Goal: Task Accomplishment & Management: Complete application form

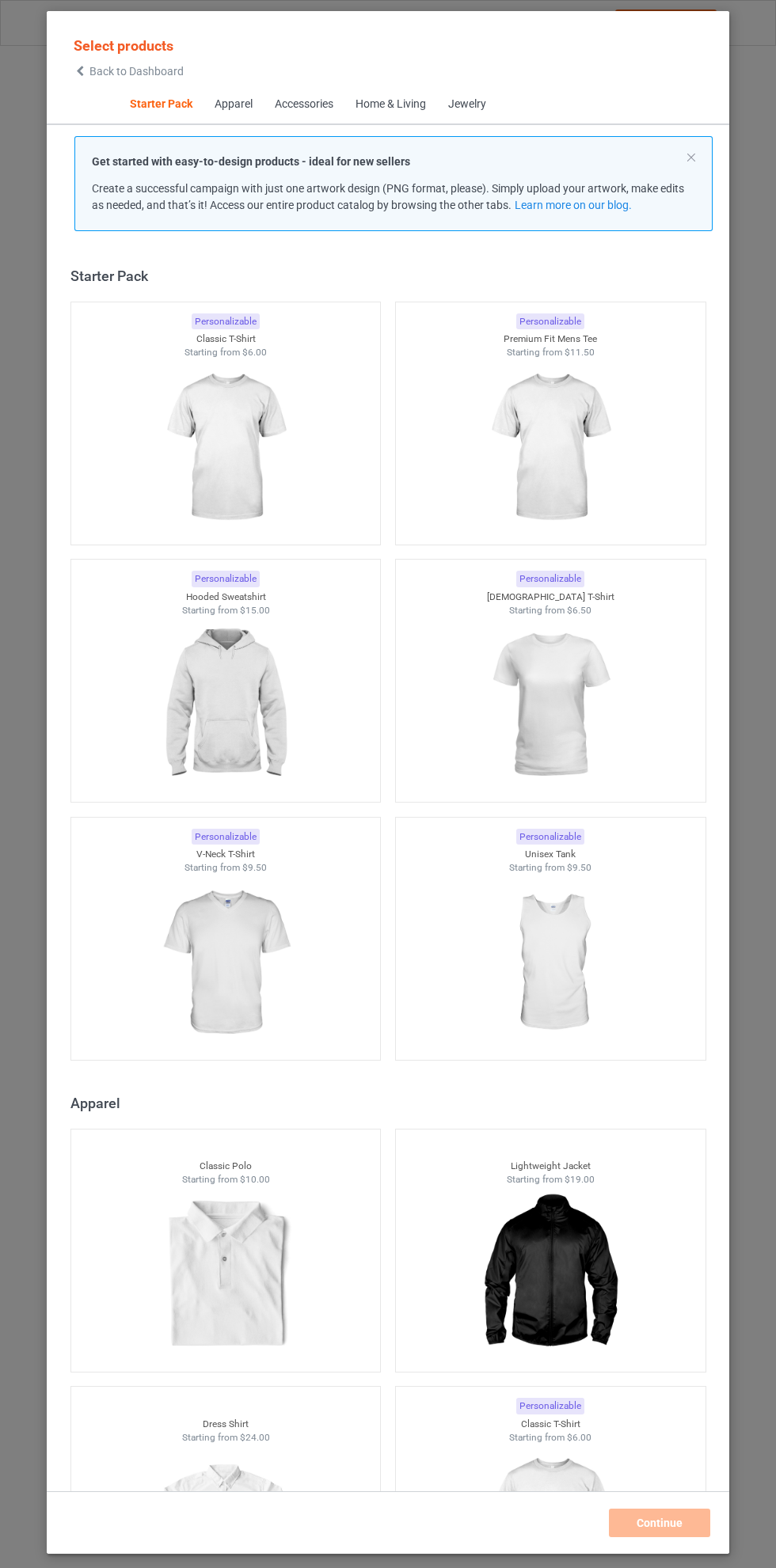
scroll to position [20, 0]
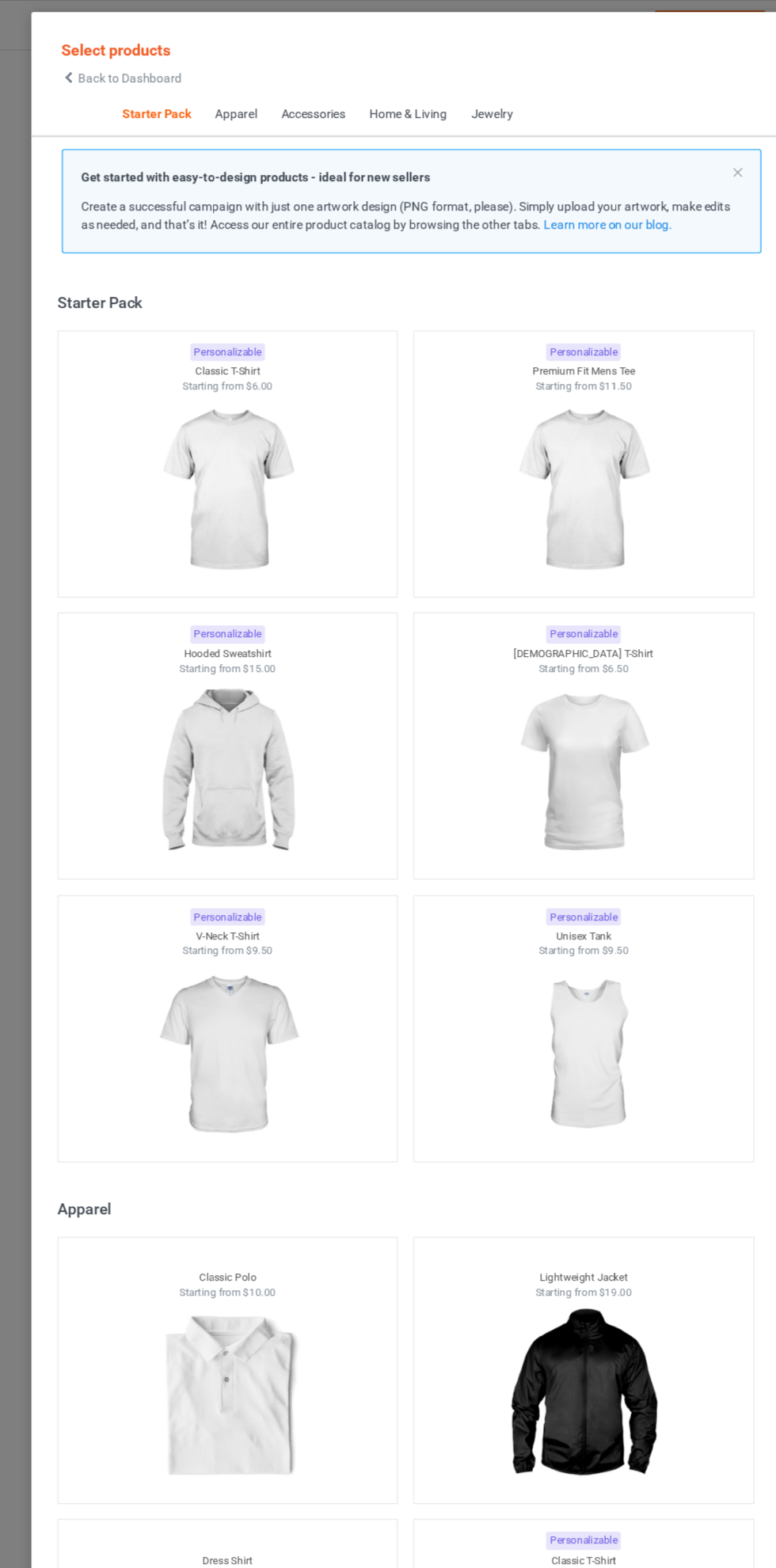
scroll to position [20, 0]
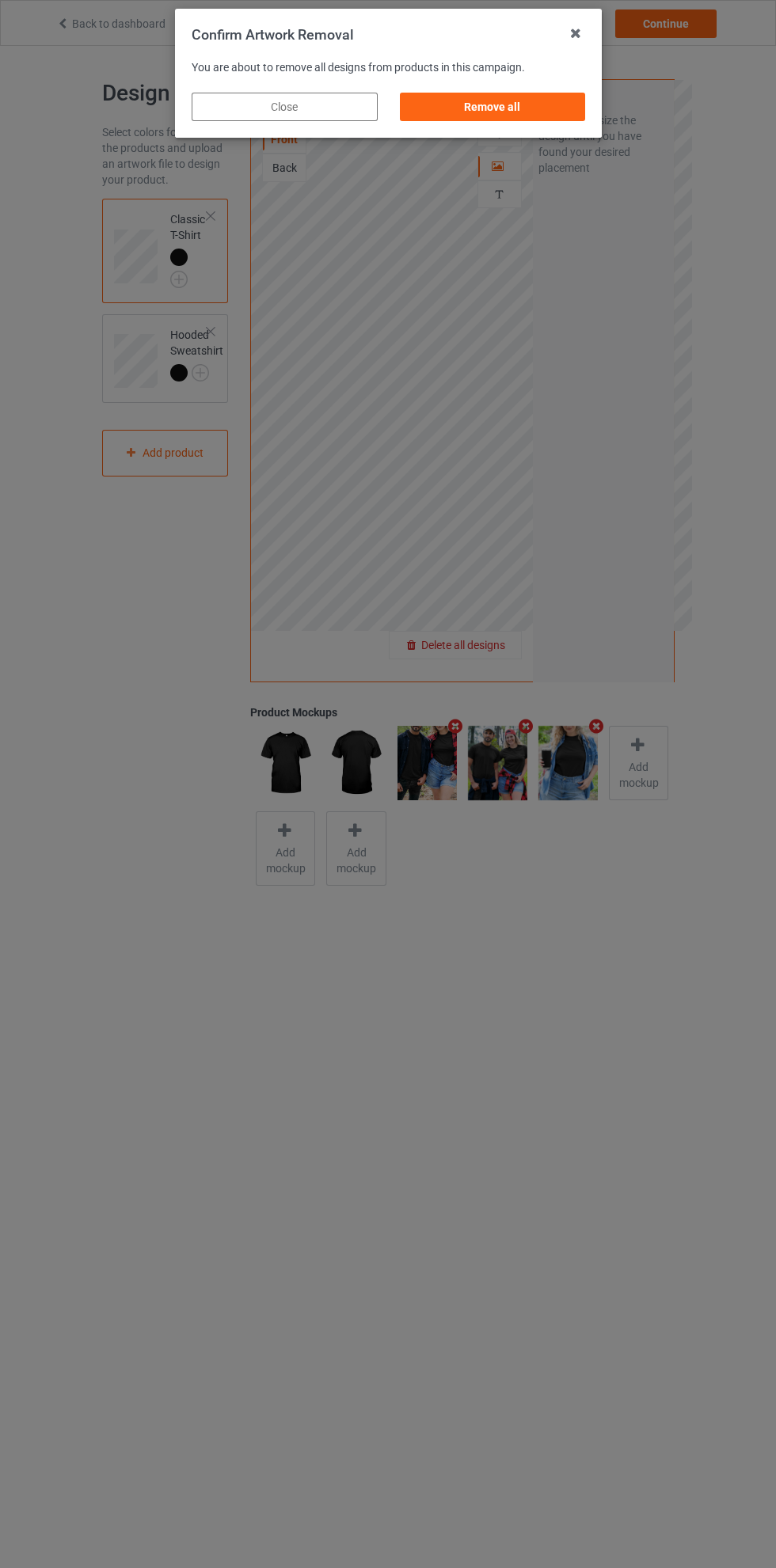
click at [511, 113] on div "Remove all" at bounding box center [492, 107] width 186 height 28
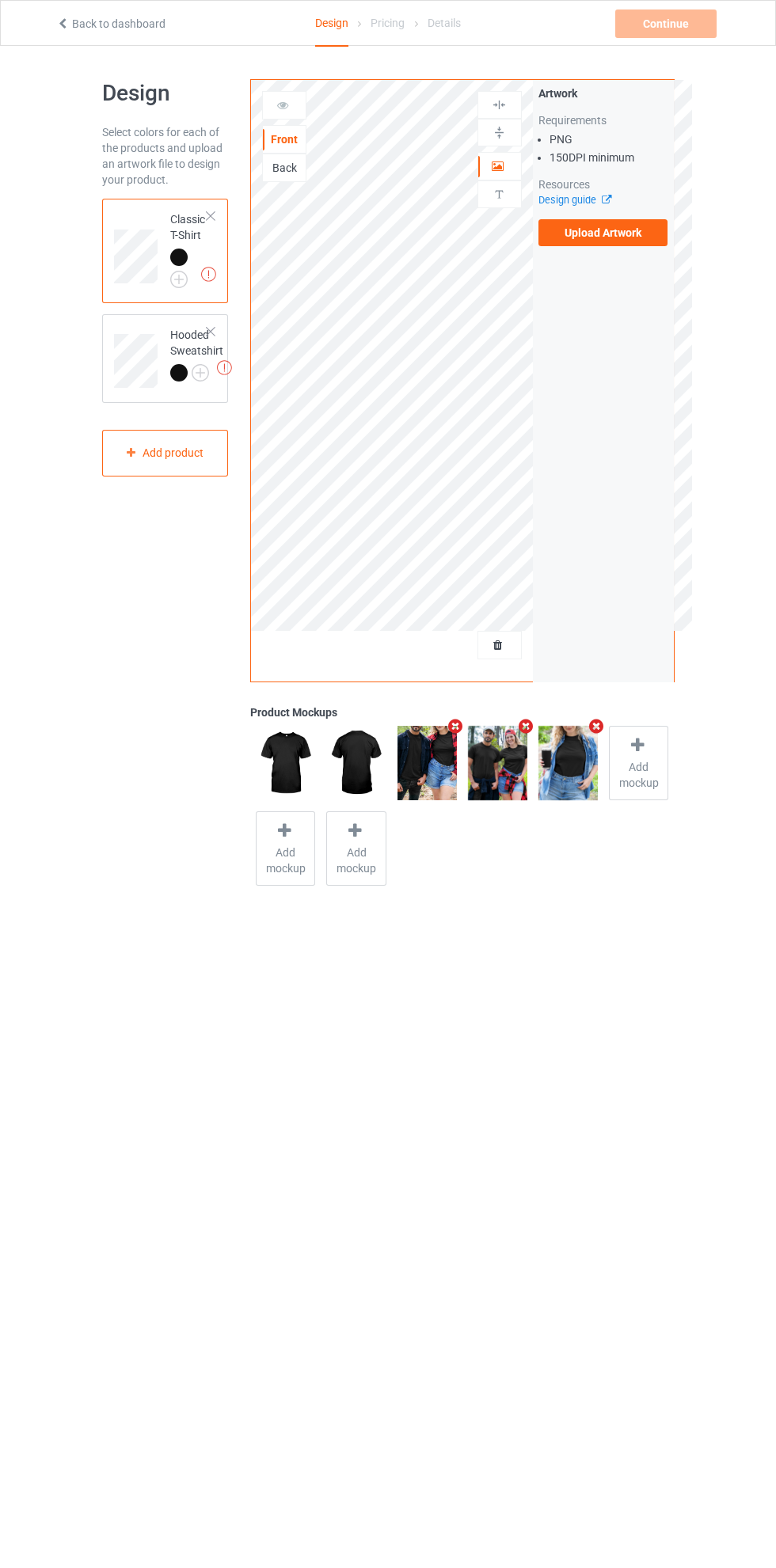
click at [602, 232] on label "Upload Artwork" at bounding box center [603, 232] width 130 height 27
click at [0, 0] on input "Upload Artwork" at bounding box center [0, 0] width 0 height 0
click at [296, 103] on div at bounding box center [284, 105] width 43 height 16
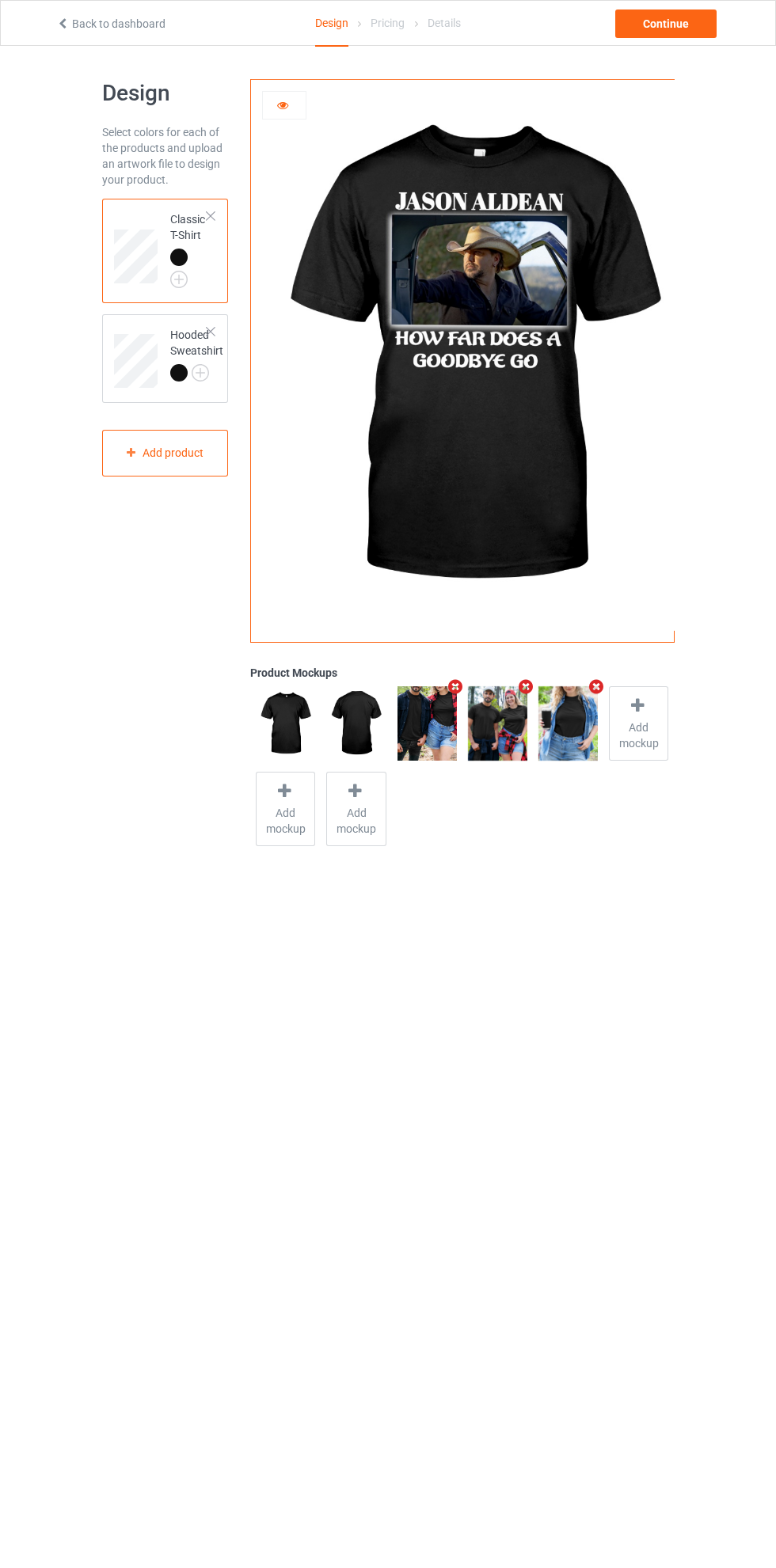
click at [589, 895] on body "Back to dashboard Design Pricing Details Continue Design Select colors for each…" at bounding box center [388, 830] width 776 height 1568
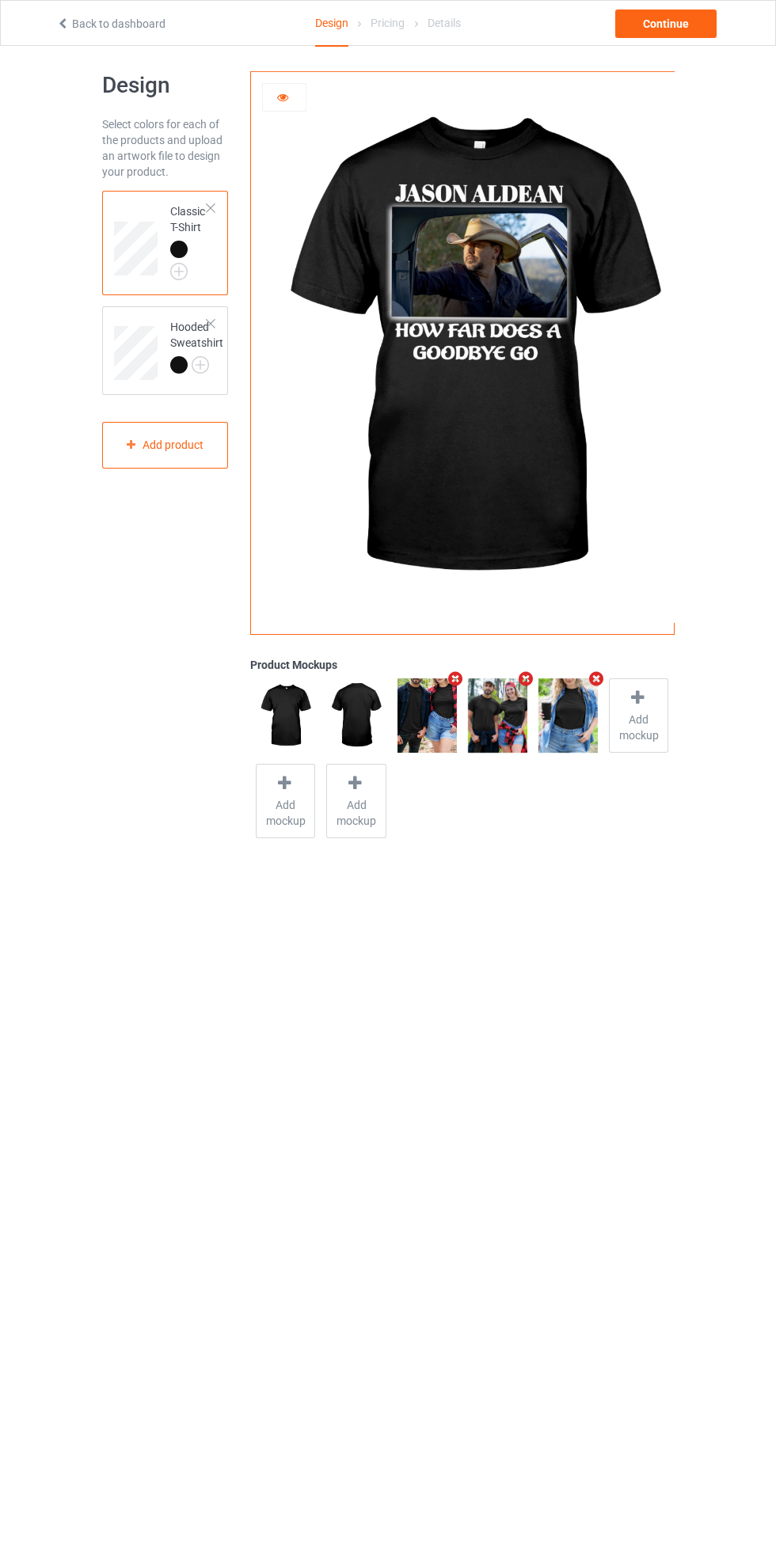
scroll to position [45, 0]
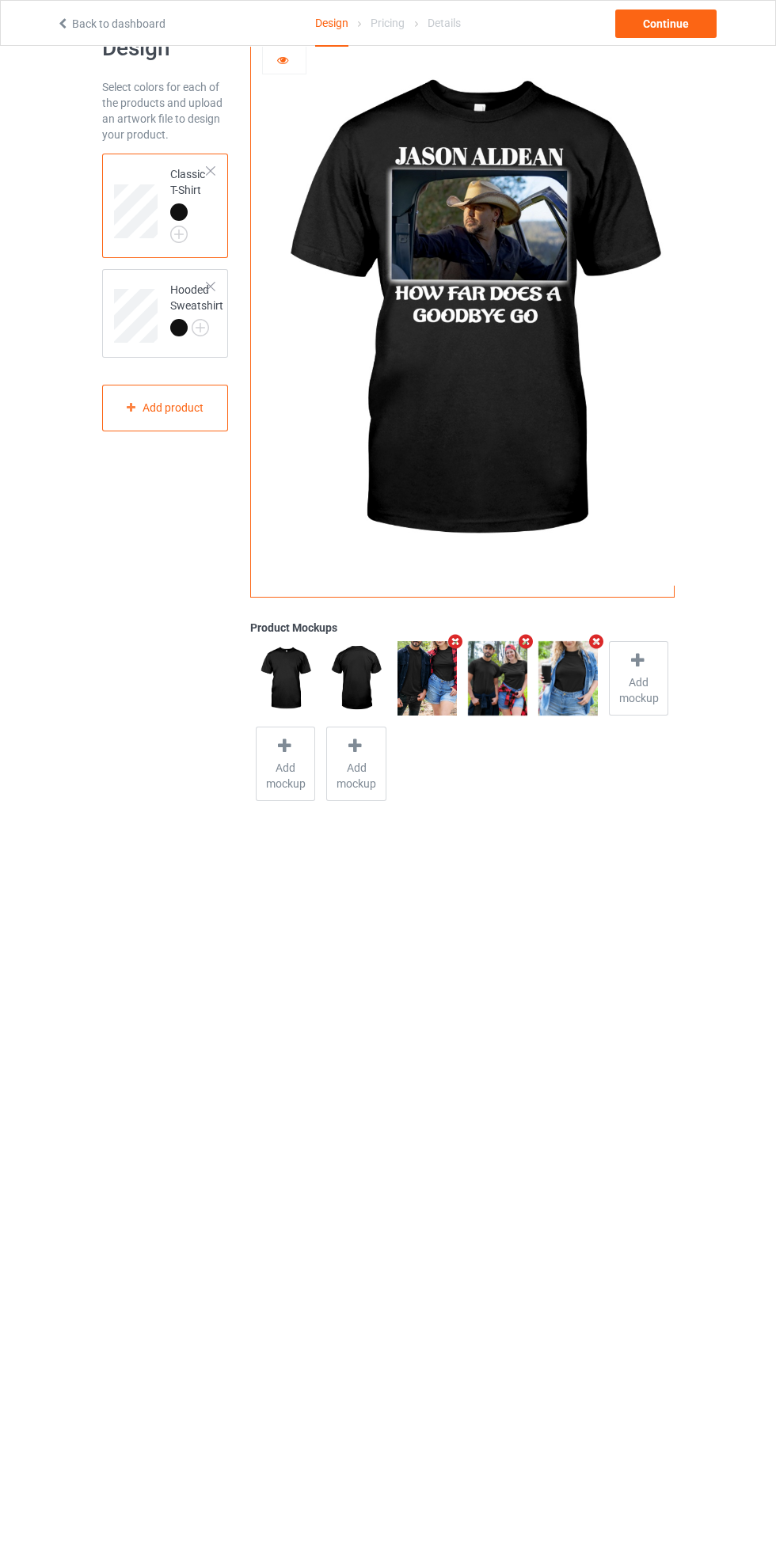
click at [282, 57] on icon at bounding box center [282, 58] width 13 height 11
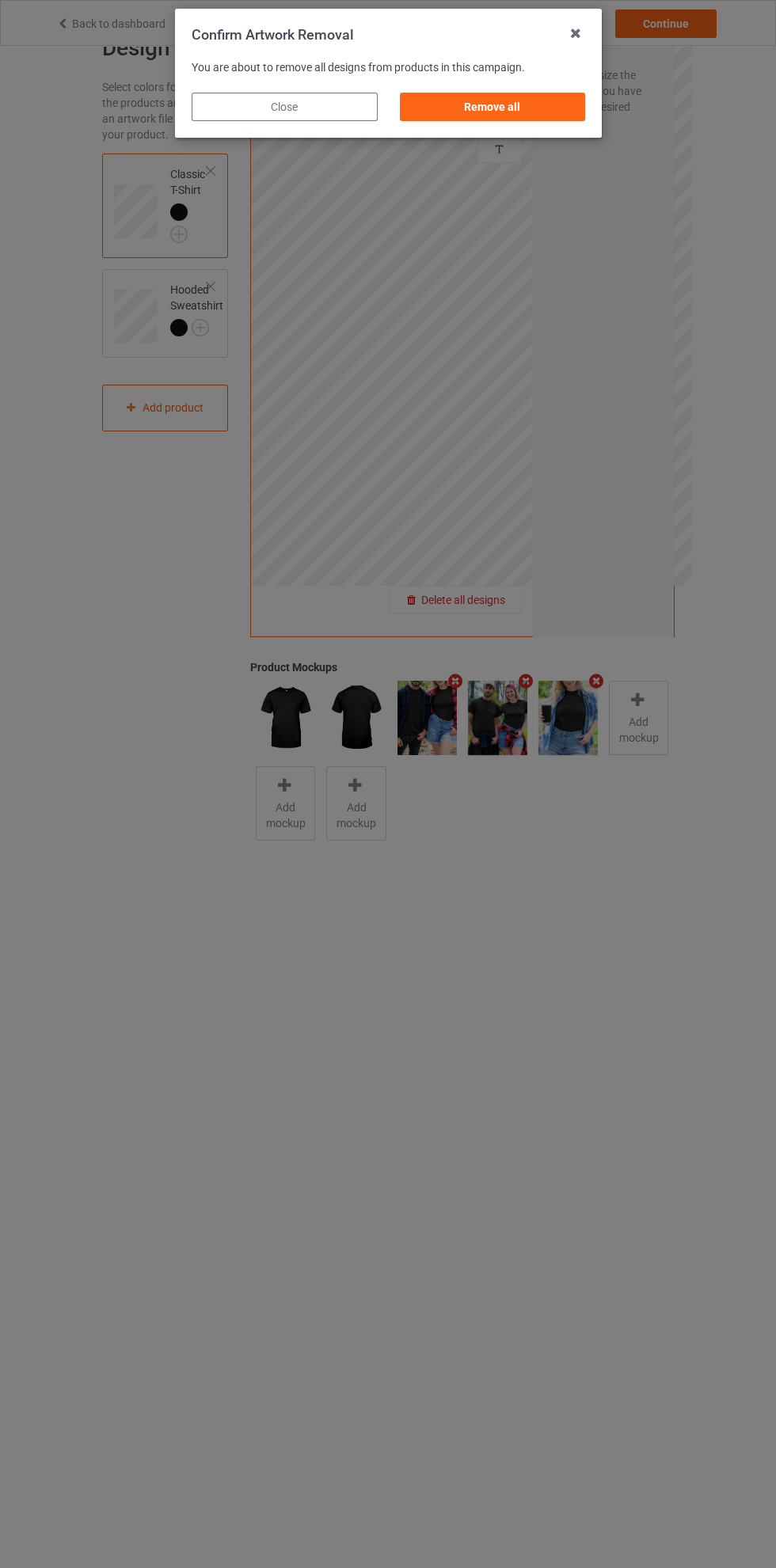
click at [509, 117] on div "Remove all" at bounding box center [492, 107] width 186 height 28
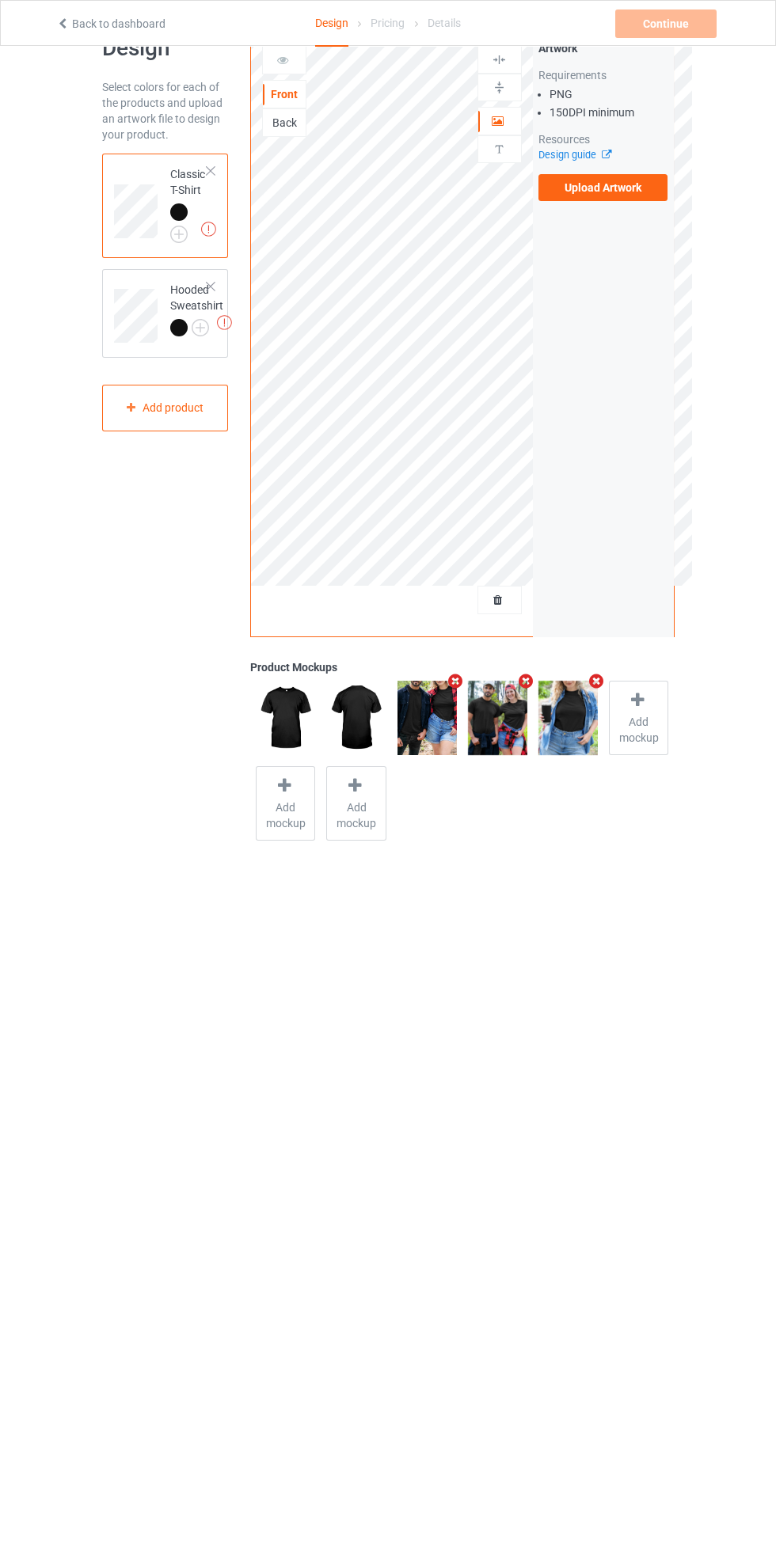
click at [631, 184] on label "Upload Artwork" at bounding box center [603, 188] width 130 height 27
click at [0, 0] on input "Upload Artwork" at bounding box center [0, 0] width 0 height 0
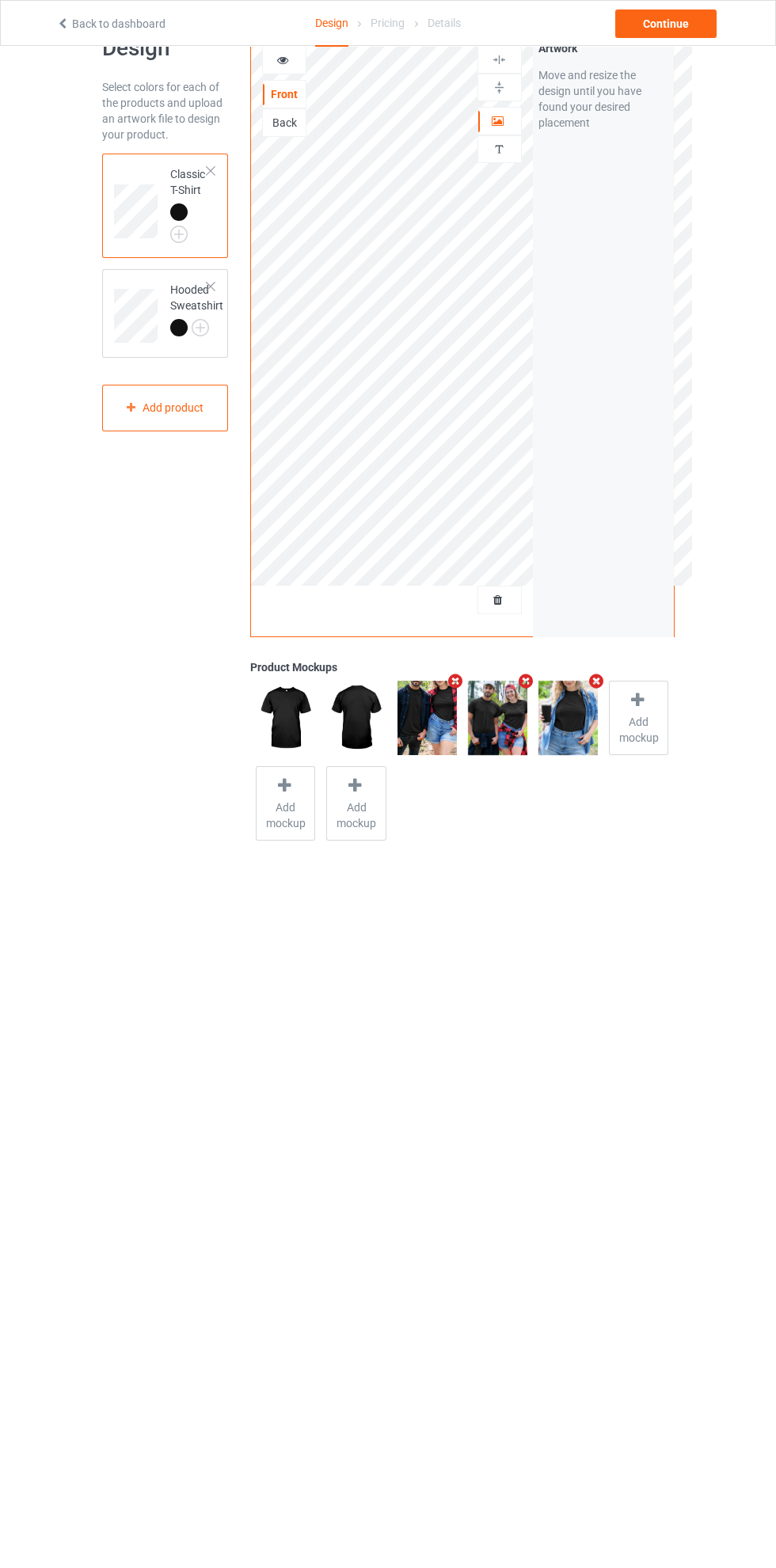
click at [306, 67] on div at bounding box center [284, 61] width 45 height 28
click at [296, 61] on div at bounding box center [284, 61] width 43 height 16
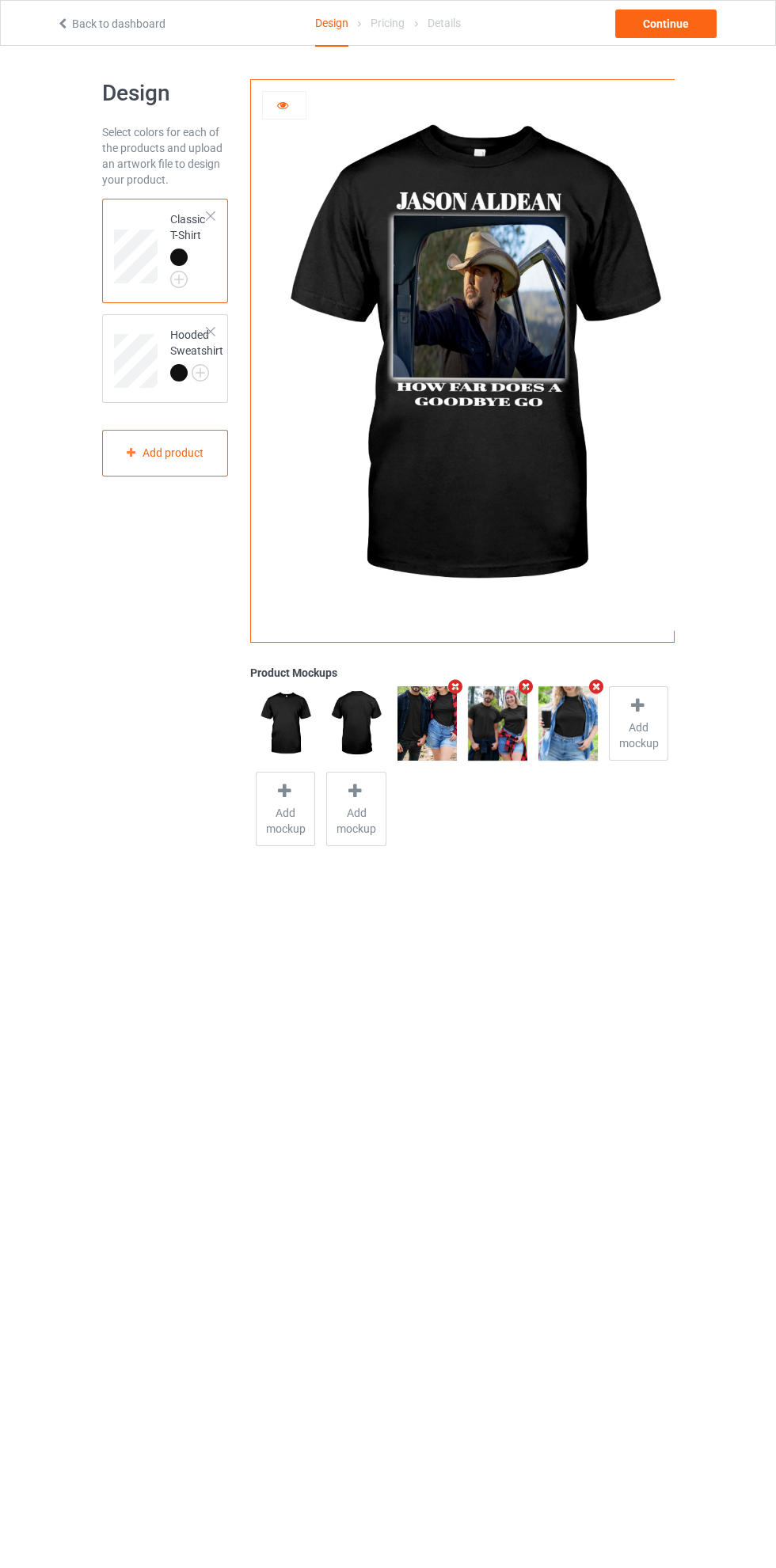
scroll to position [4, 0]
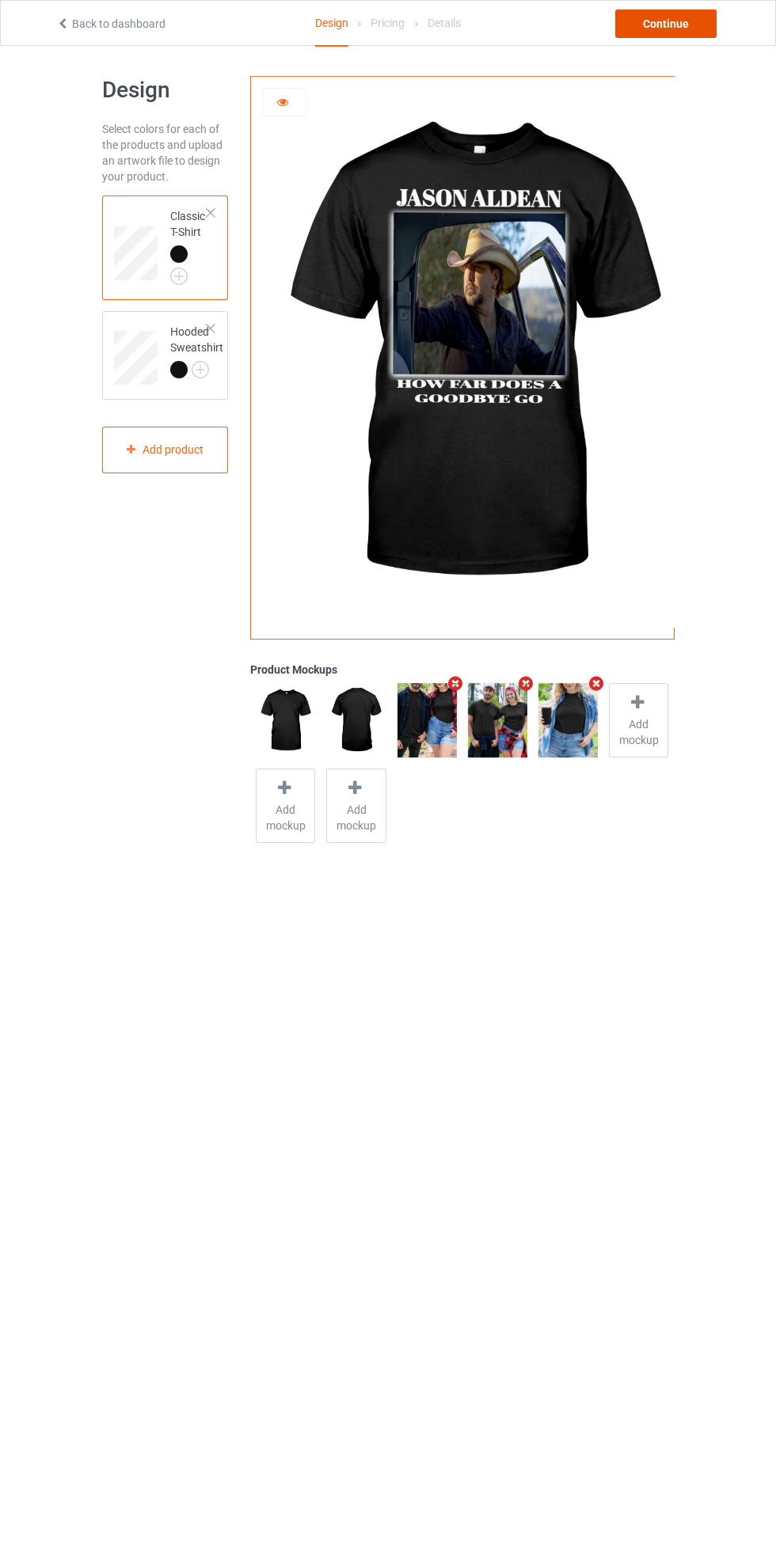
click at [698, 18] on div "Continue" at bounding box center [666, 24] width 102 height 28
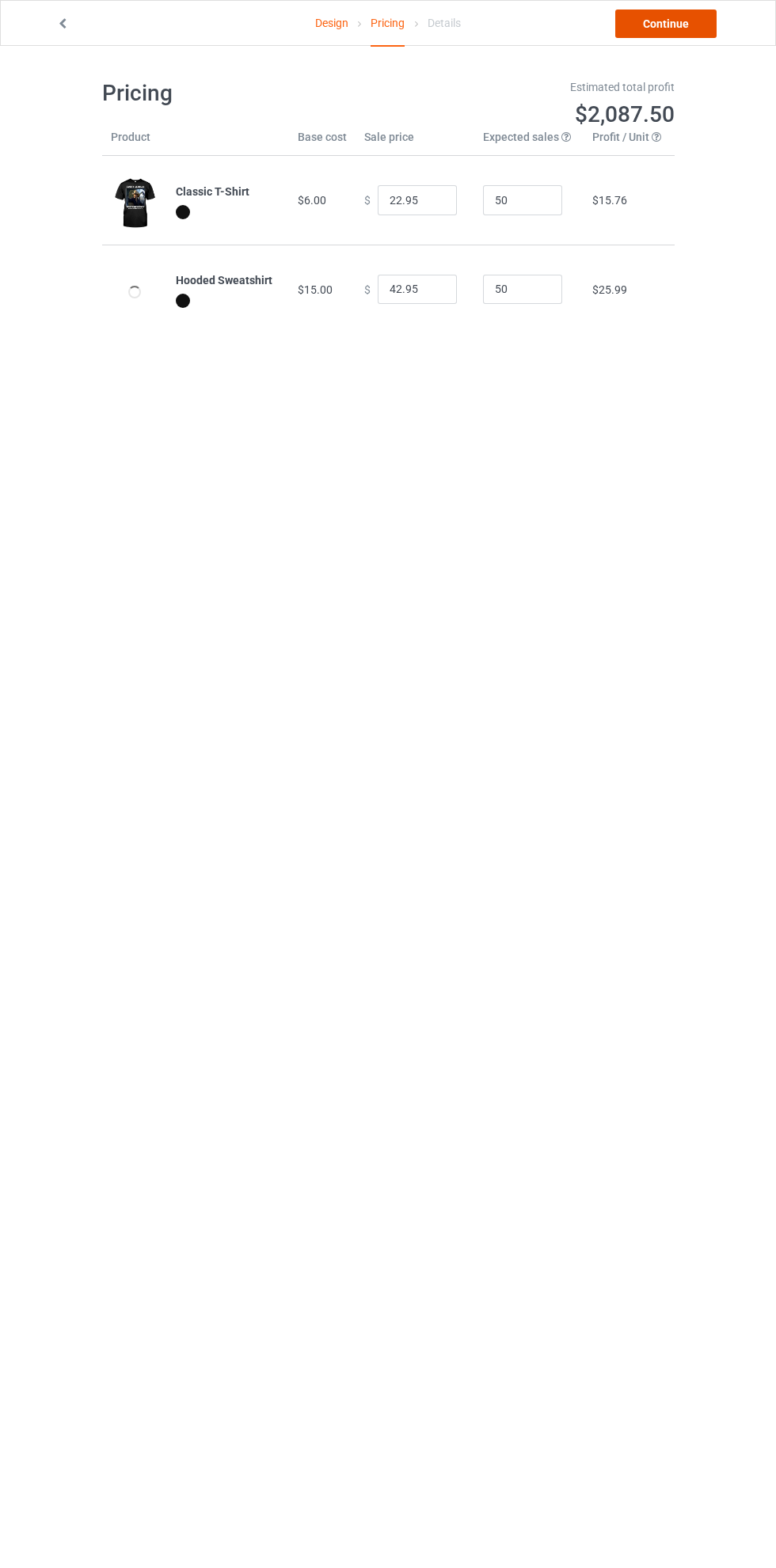
click at [682, 28] on link "Continue" at bounding box center [666, 24] width 102 height 28
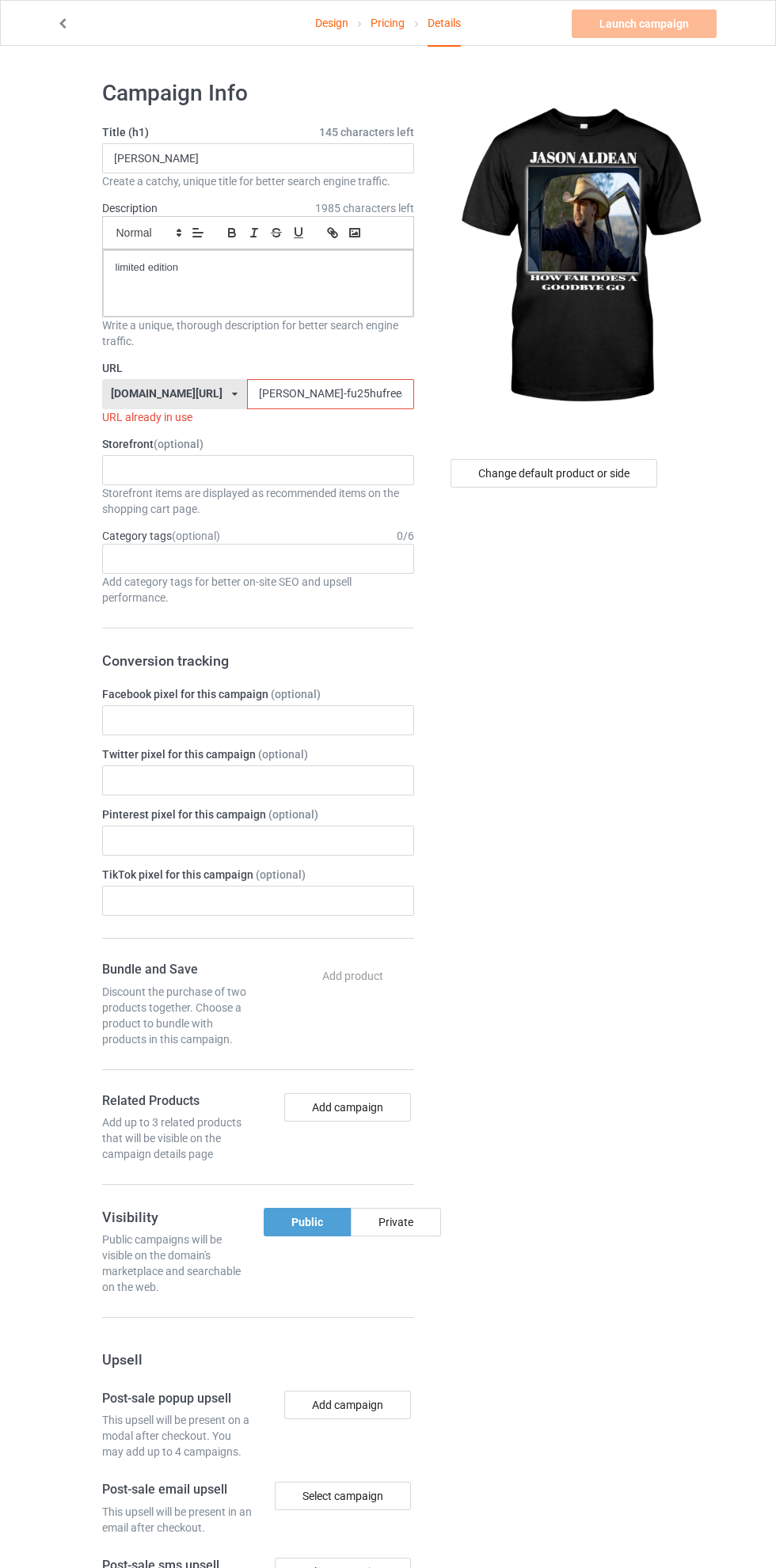
click at [257, 396] on input "[PERSON_NAME]-fu25hufree45-peoshirt25597jklo0" at bounding box center [331, 394] width 167 height 30
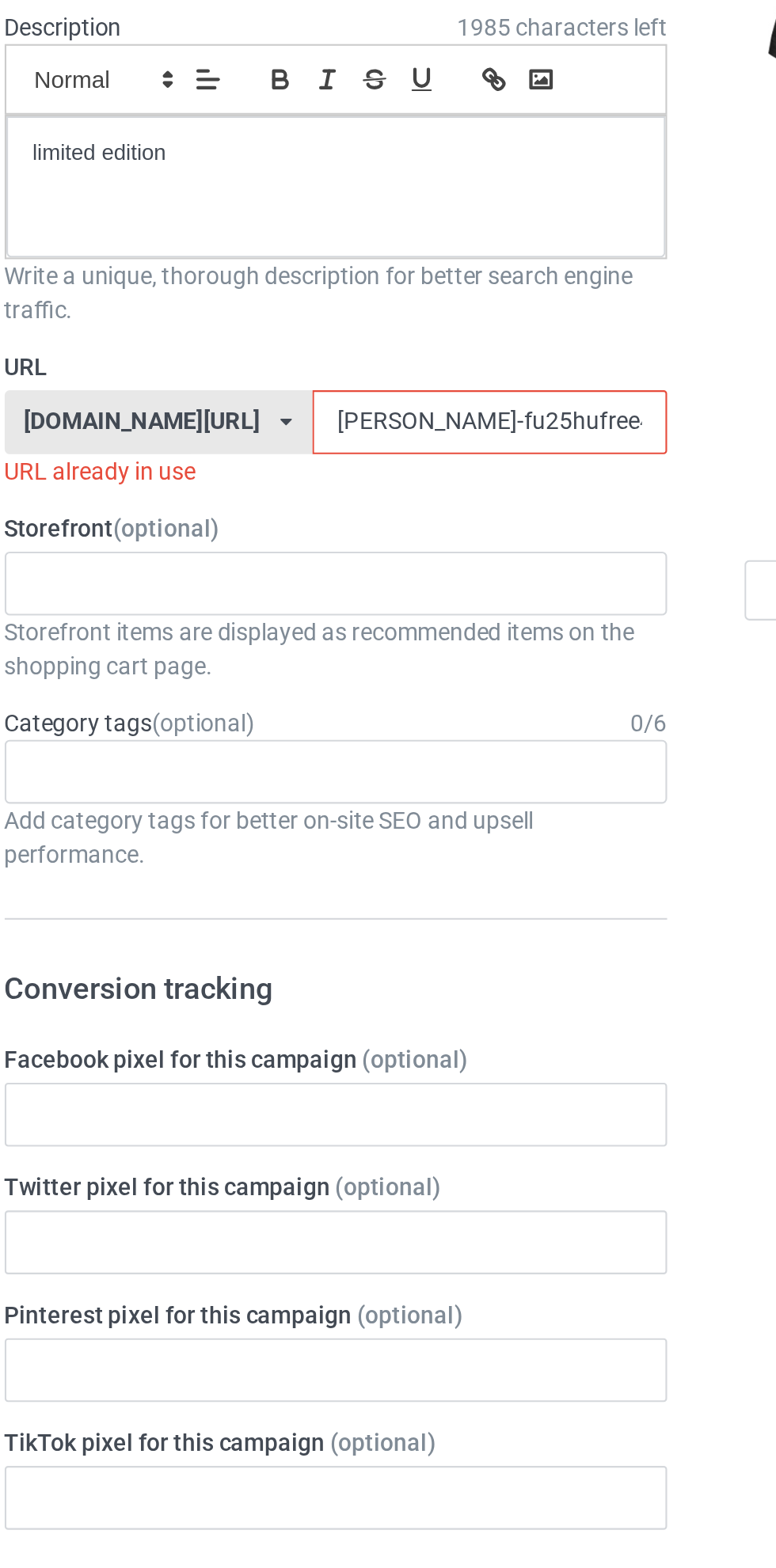
click at [249, 398] on input "[PERSON_NAME]-fu25hufree45-peoshirt25597jklo0" at bounding box center [331, 394] width 167 height 30
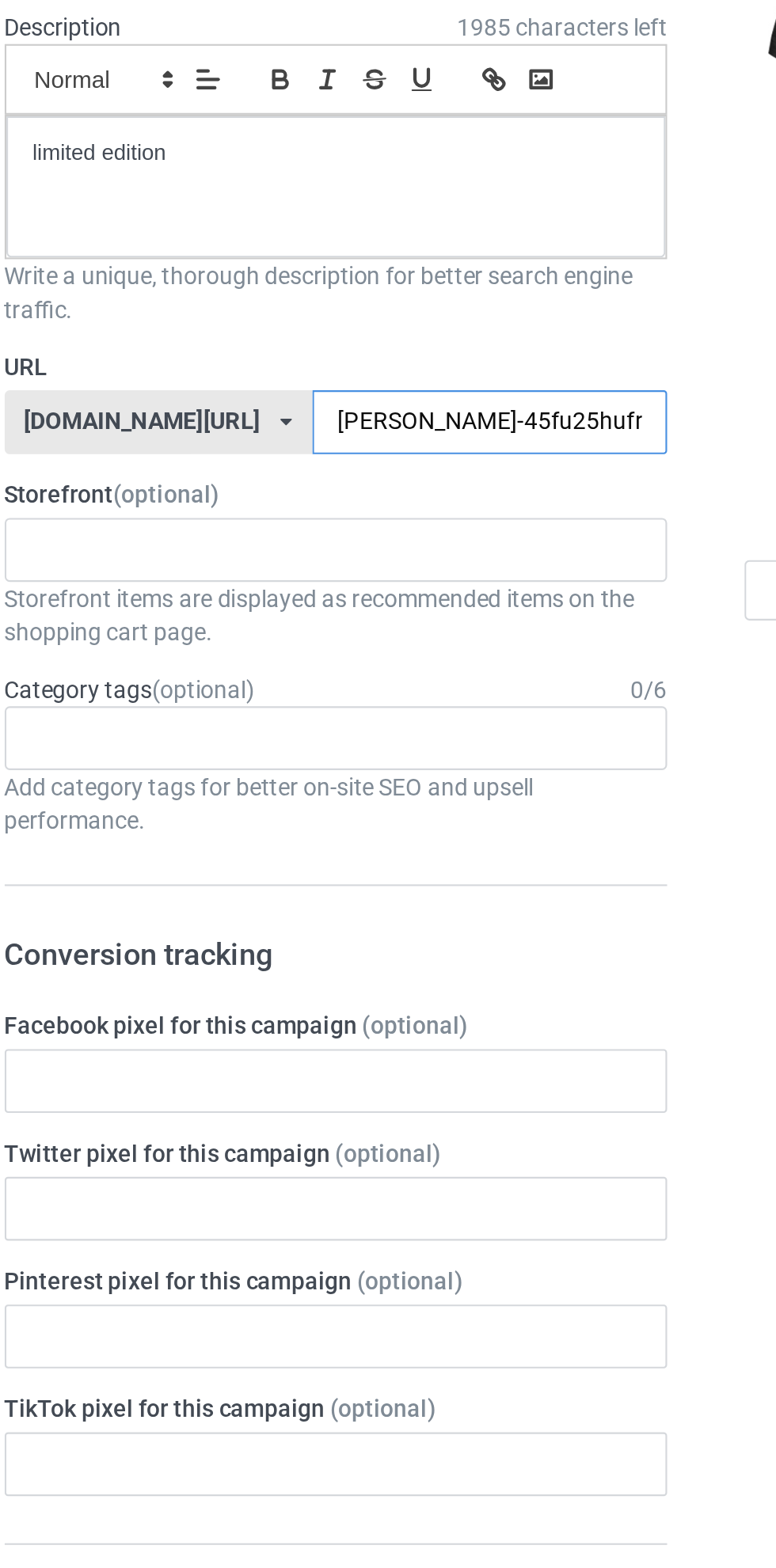
click at [277, 398] on input "[PERSON_NAME]-45fu25hufree45-peoshirt25597jklo0" at bounding box center [331, 394] width 167 height 30
type input "[PERSON_NAME]-45f5hufree45-peoshirt25597jklo0"
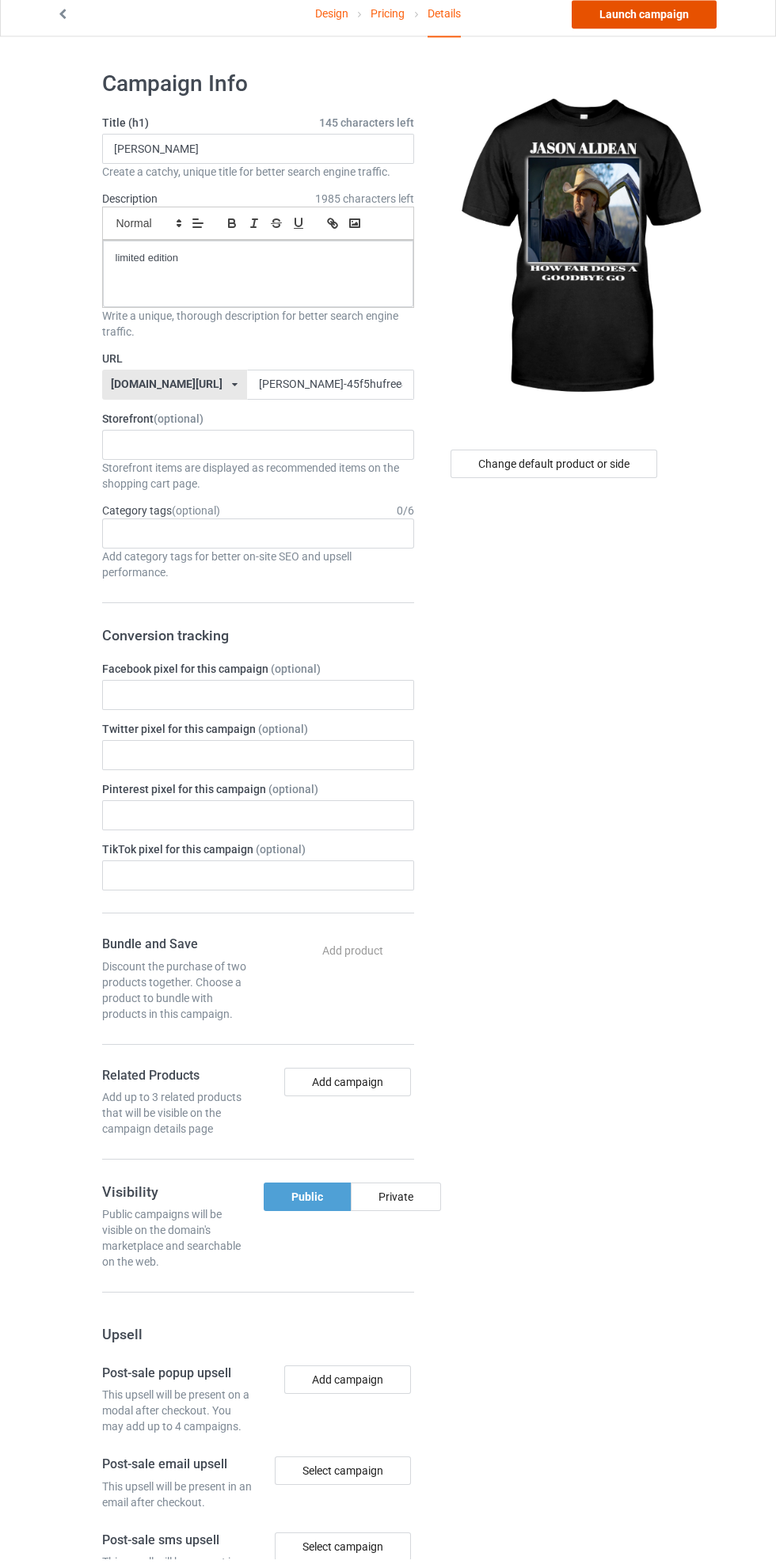
click at [664, 28] on link "Launch campaign" at bounding box center [644, 24] width 145 height 28
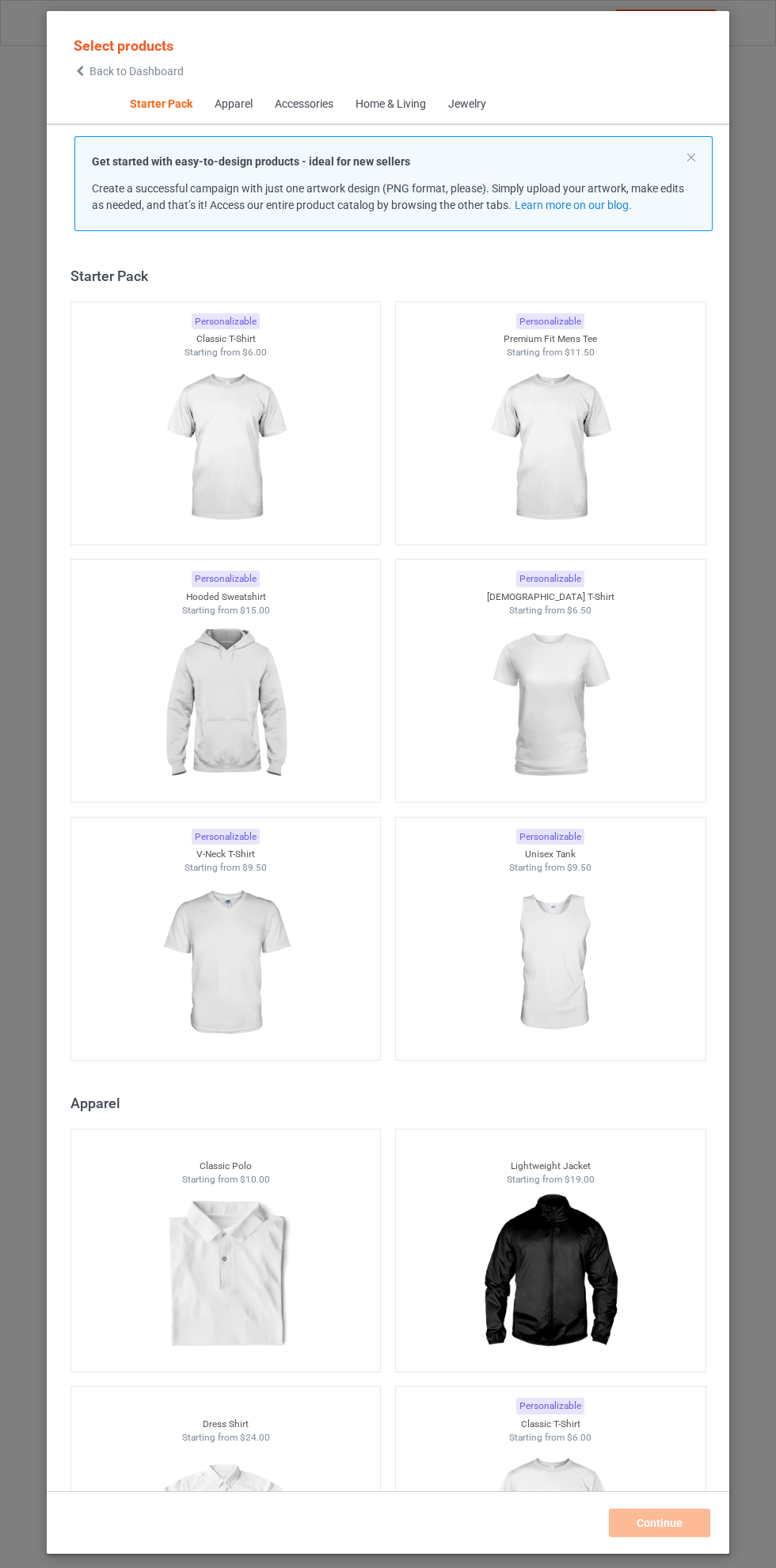
scroll to position [20, 0]
